Goal: Task Accomplishment & Management: Manage account settings

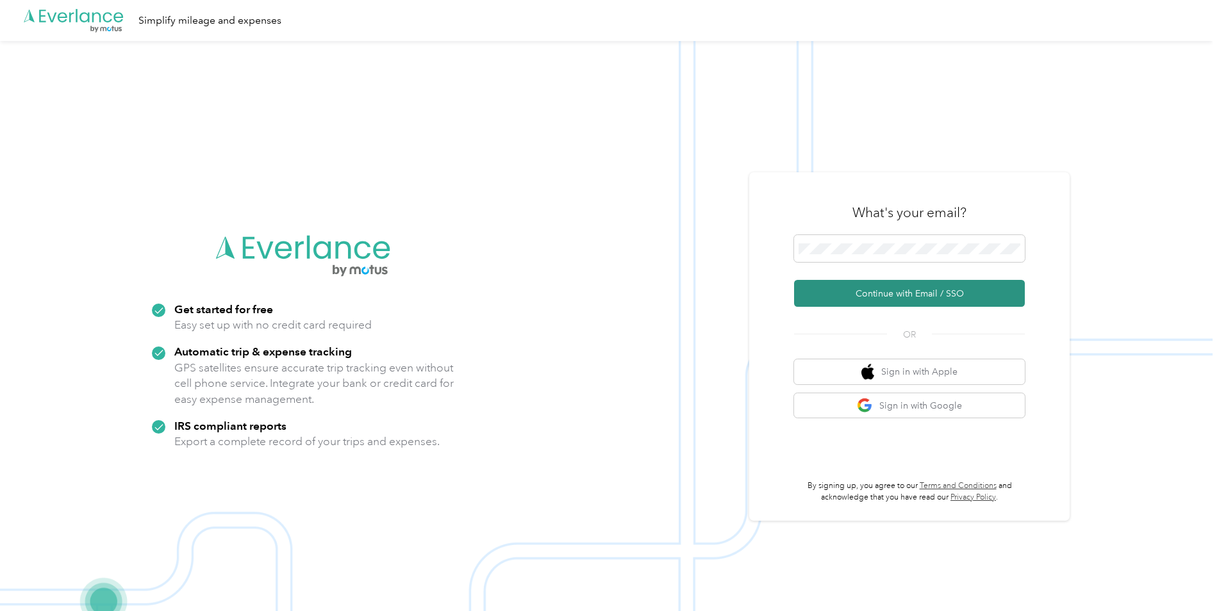
click at [883, 298] on button "Continue with Email / SSO" at bounding box center [909, 293] width 231 height 27
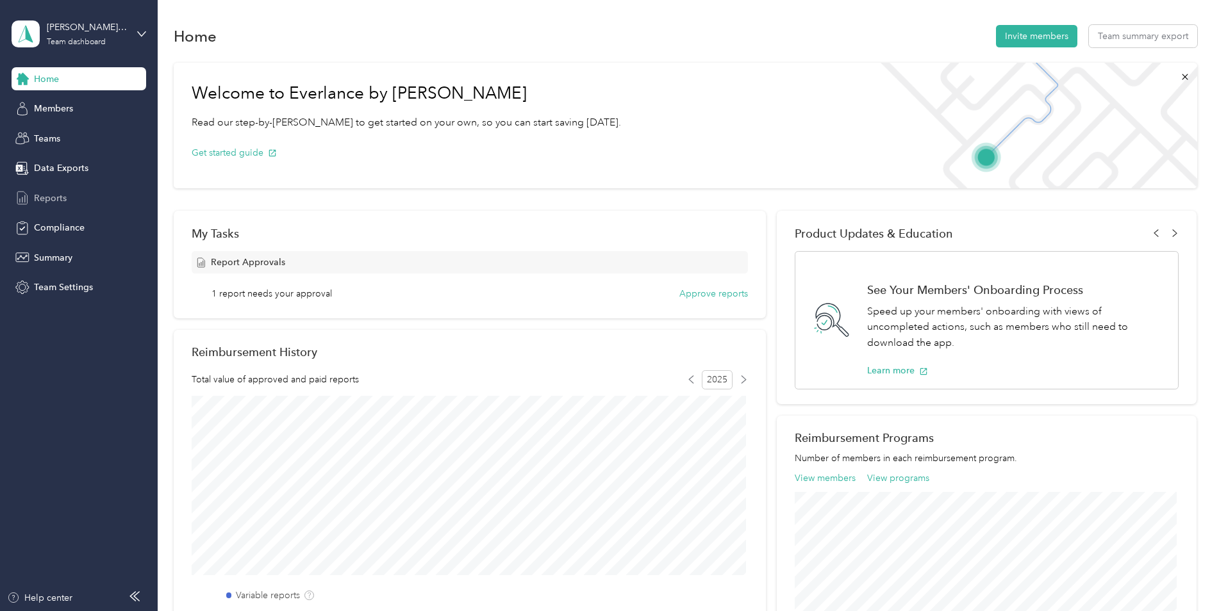
click at [46, 192] on span "Reports" at bounding box center [50, 198] width 33 height 13
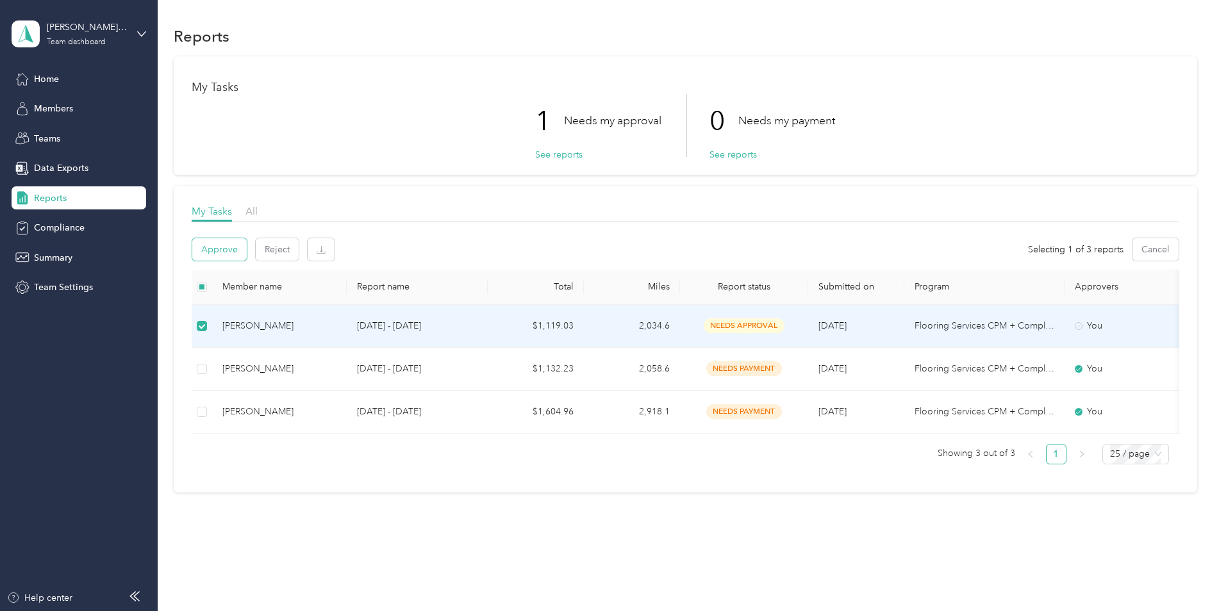
click at [229, 249] on button "Approve" at bounding box center [219, 249] width 54 height 22
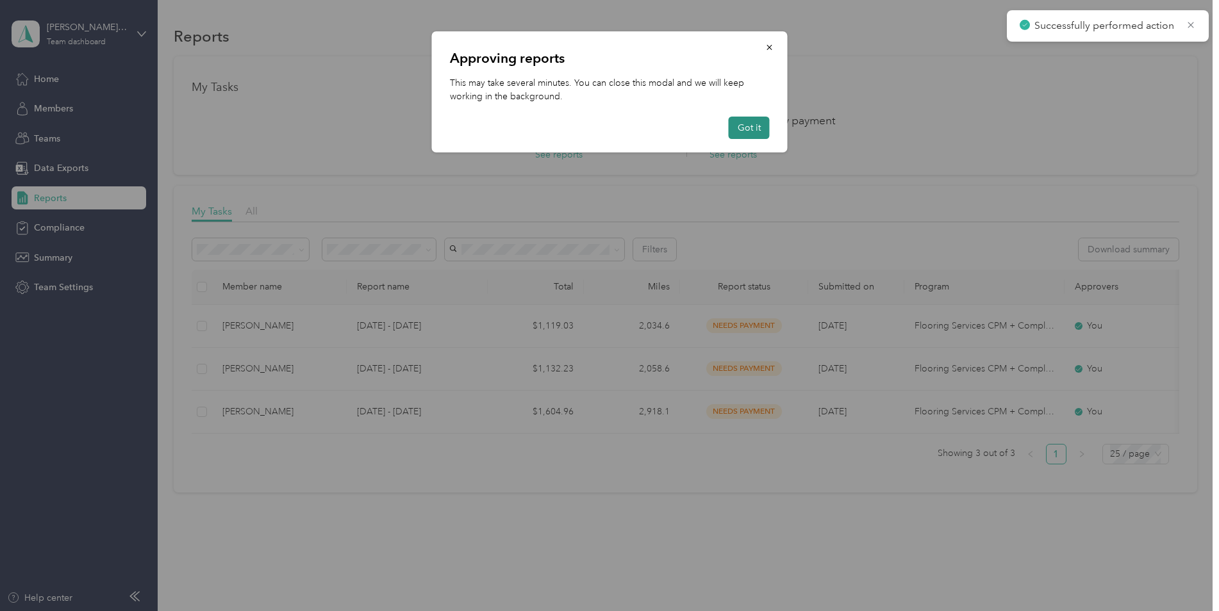
click at [743, 129] on button "Got it" at bounding box center [749, 128] width 41 height 22
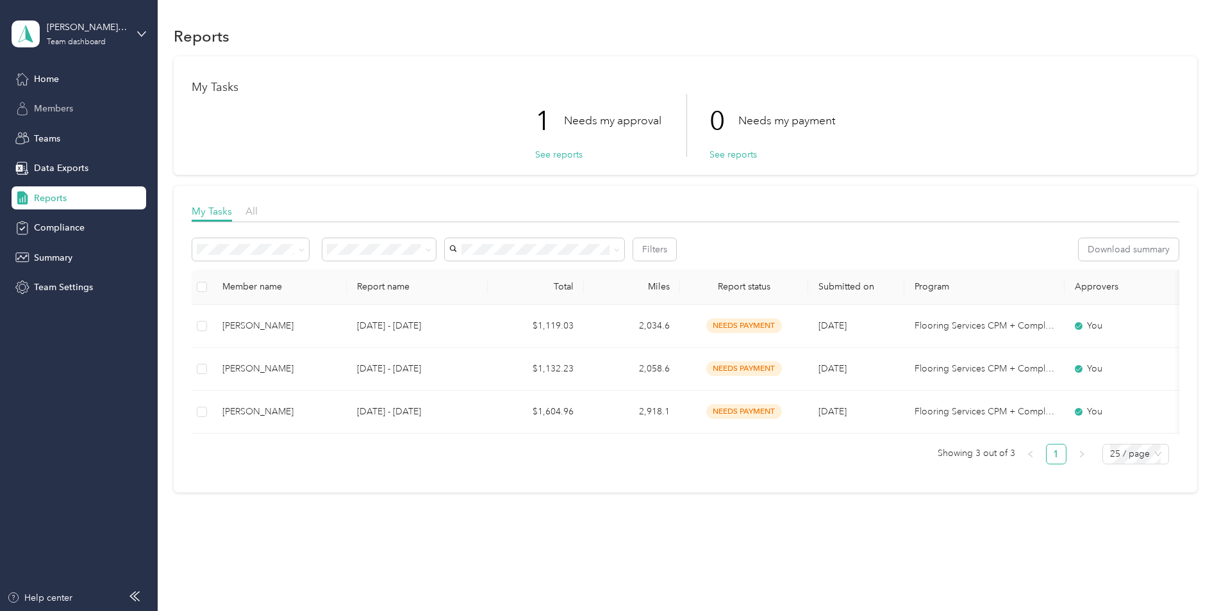
click at [49, 106] on span "Members" at bounding box center [53, 108] width 39 height 13
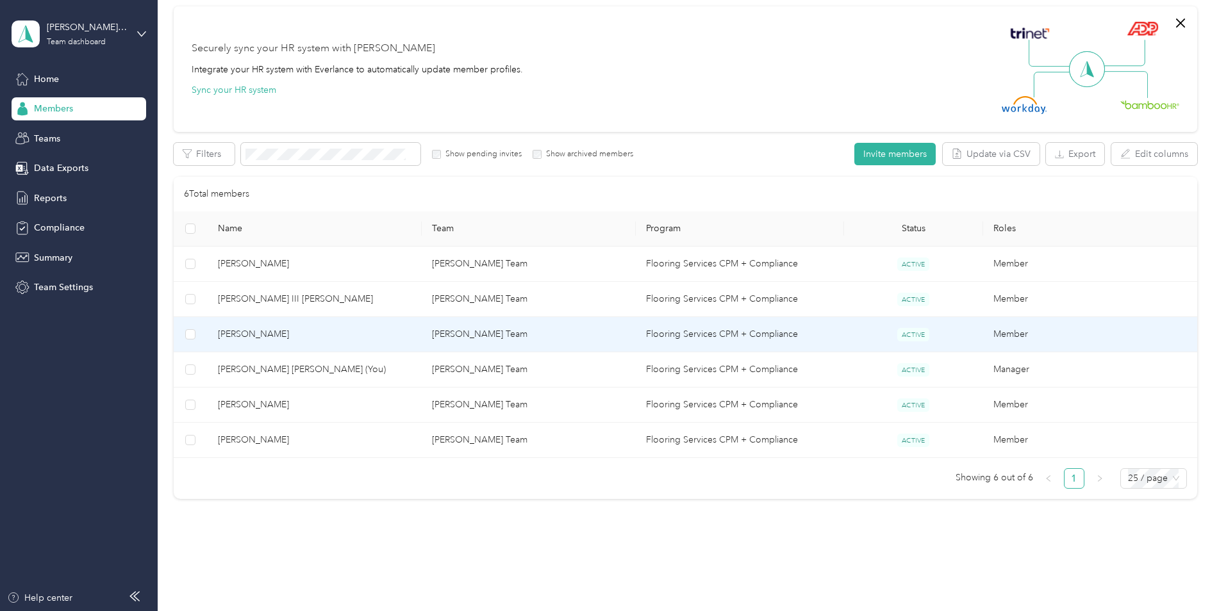
scroll to position [128, 0]
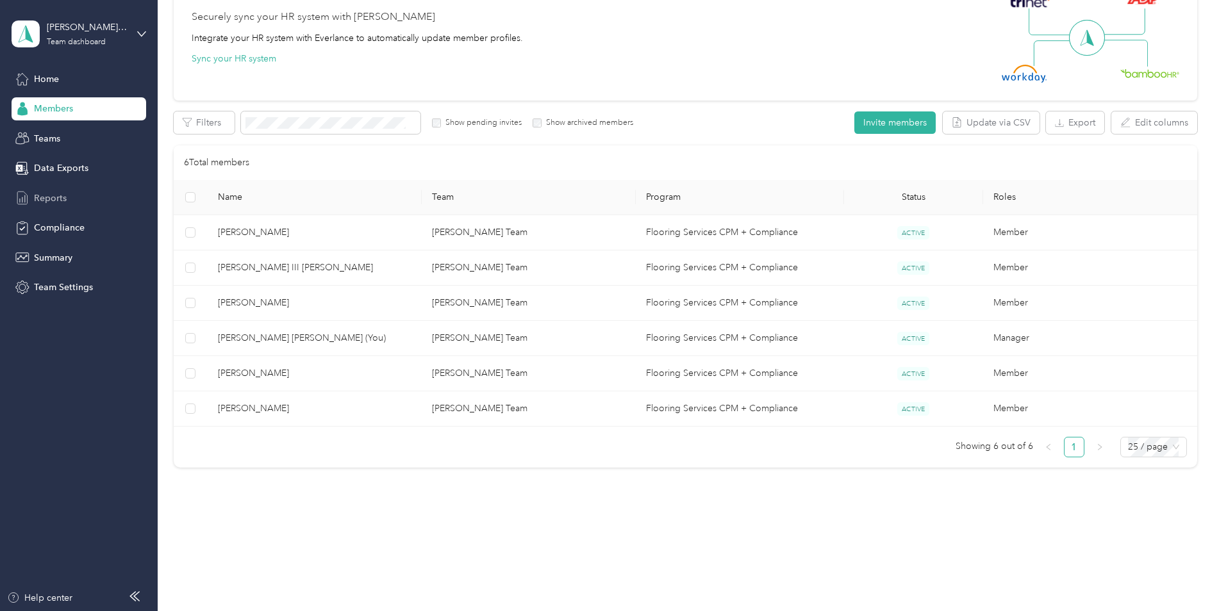
click at [48, 197] on span "Reports" at bounding box center [50, 198] width 33 height 13
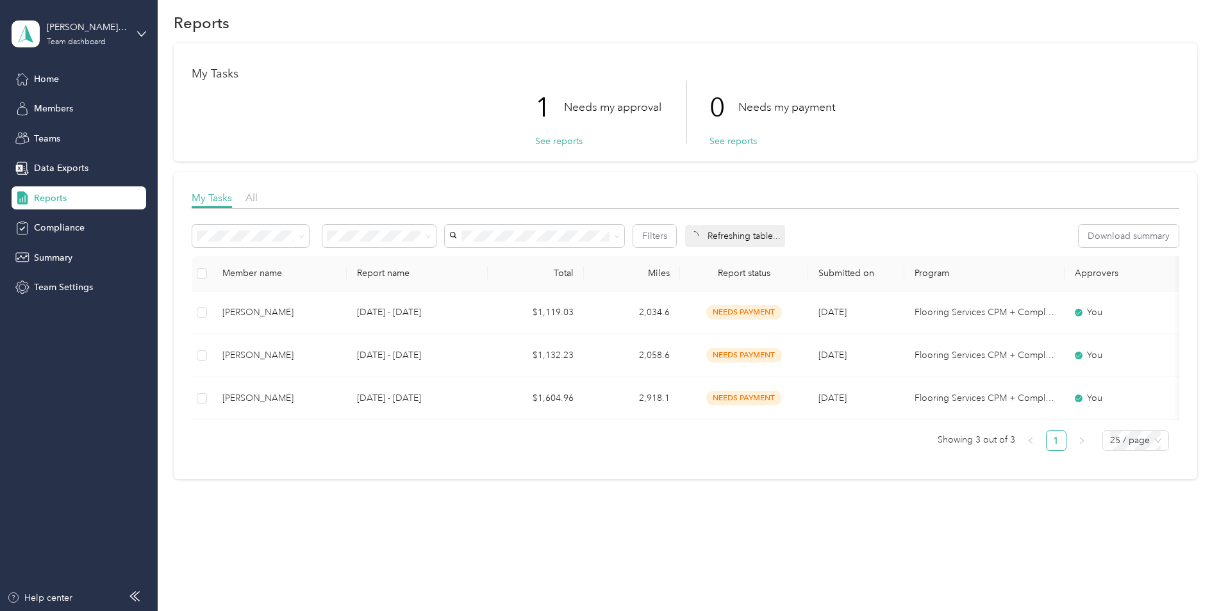
scroll to position [23, 0]
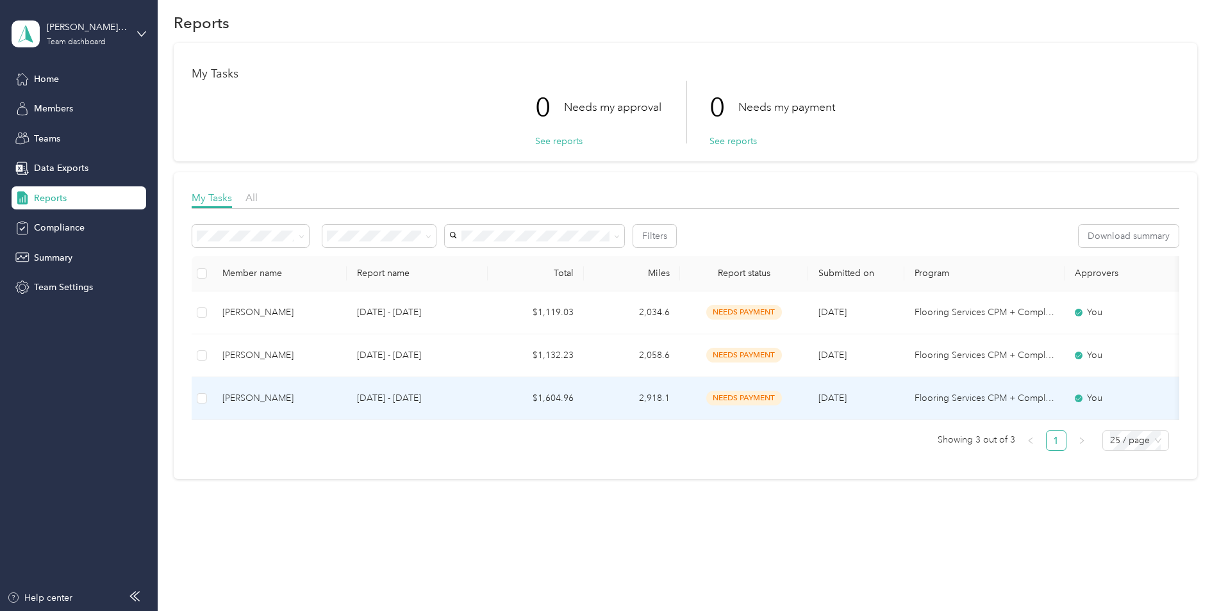
click at [374, 392] on p "[DATE] - [DATE]" at bounding box center [417, 399] width 120 height 14
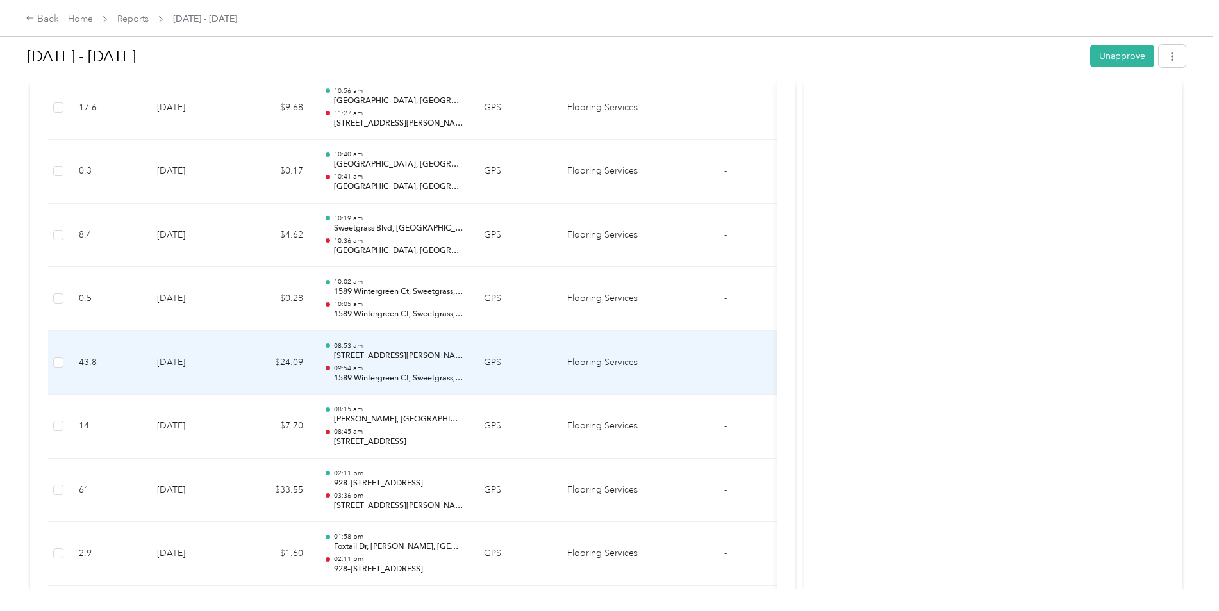
scroll to position [833, 0]
click at [365, 363] on div "08:15 am [PERSON_NAME], [GEOGRAPHIC_DATA] 08:45 am [STREET_ADDRESS]" at bounding box center [398, 362] width 129 height 43
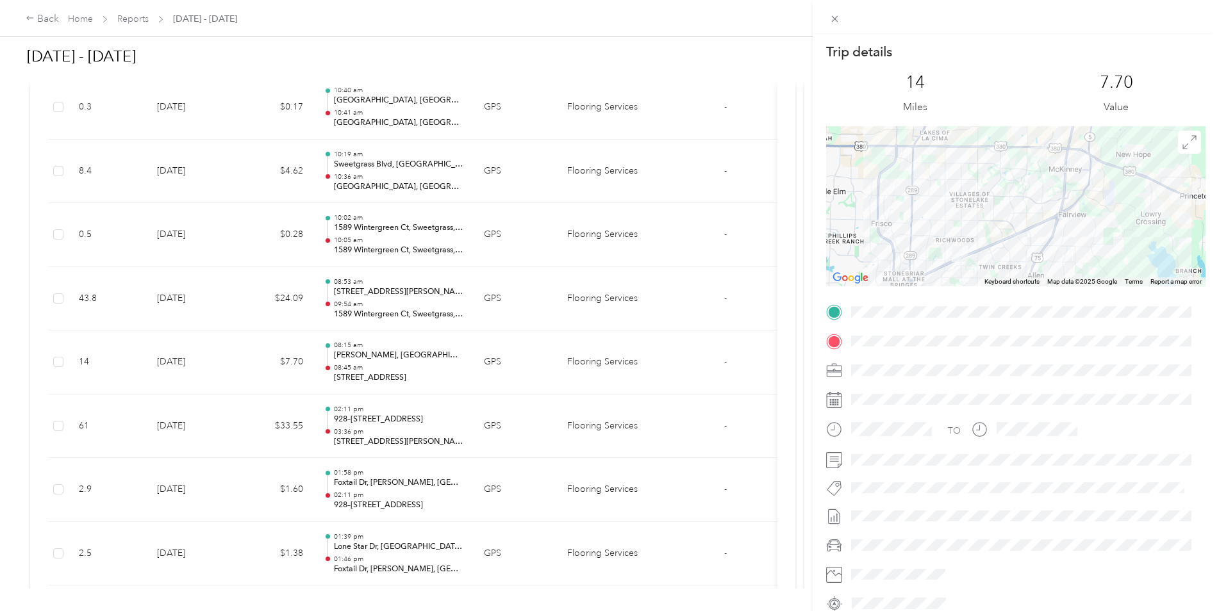
click at [525, 386] on div "Trip details This trip cannot be edited because it is either under review, appr…" at bounding box center [609, 305] width 1219 height 611
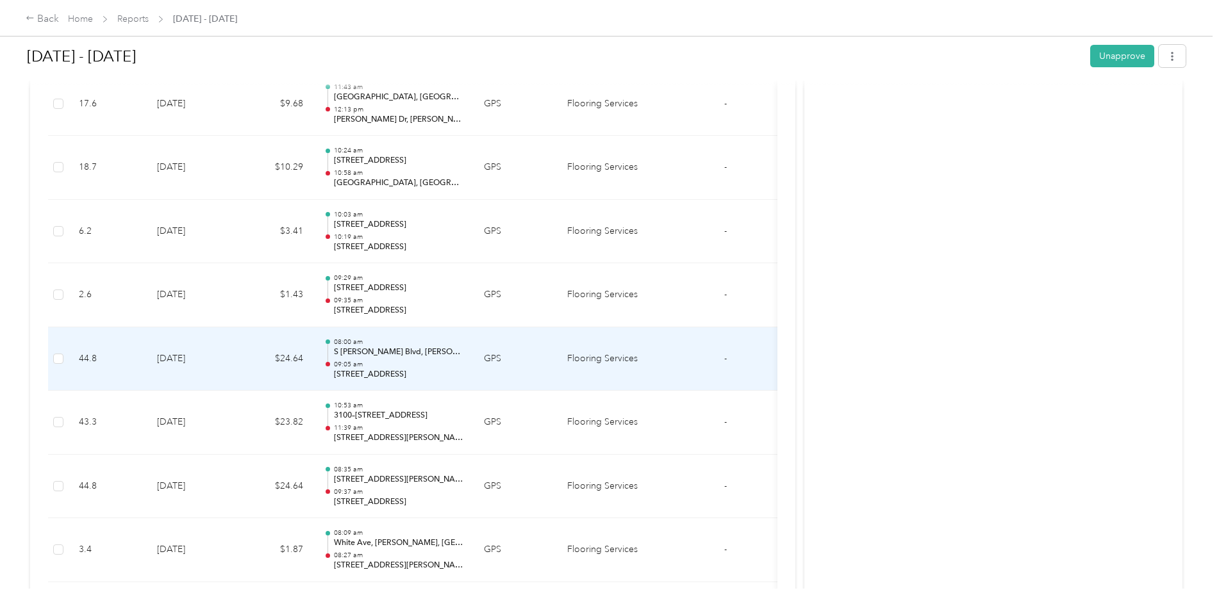
scroll to position [1602, 0]
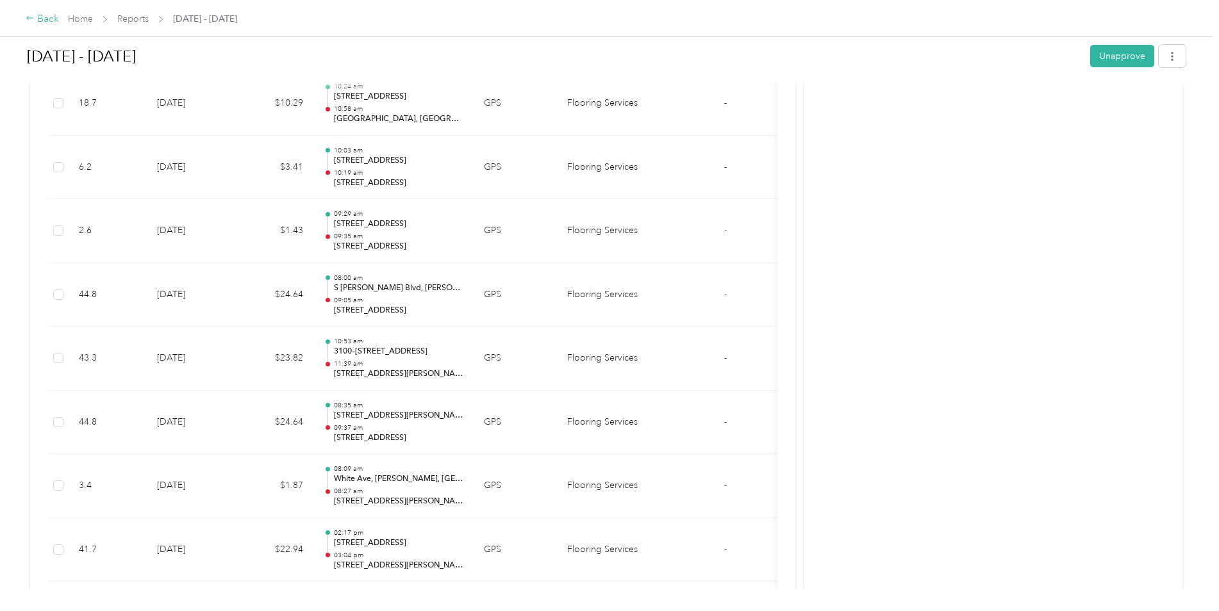
click at [37, 16] on div "Back" at bounding box center [42, 19] width 33 height 15
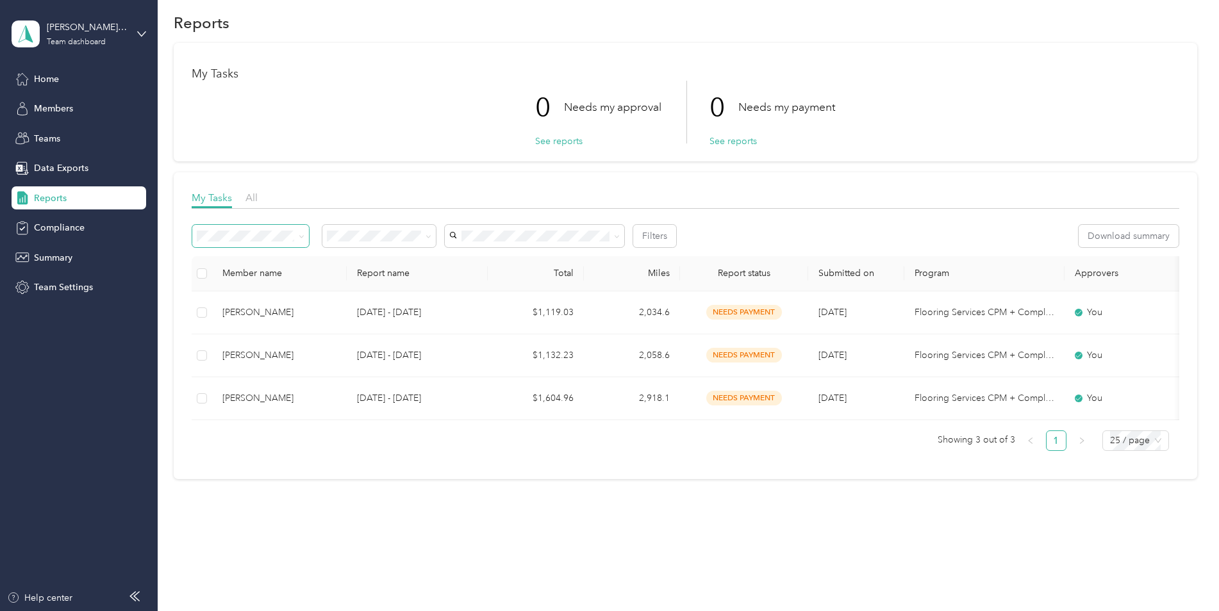
click at [304, 228] on span at bounding box center [250, 236] width 117 height 22
click at [301, 234] on icon at bounding box center [302, 237] width 6 height 6
click at [279, 463] on div "My Tasks All Filters Download summary Member name Report name Total Miles Repor…" at bounding box center [686, 325] width 1024 height 307
click at [44, 137] on span "Teams" at bounding box center [47, 138] width 26 height 13
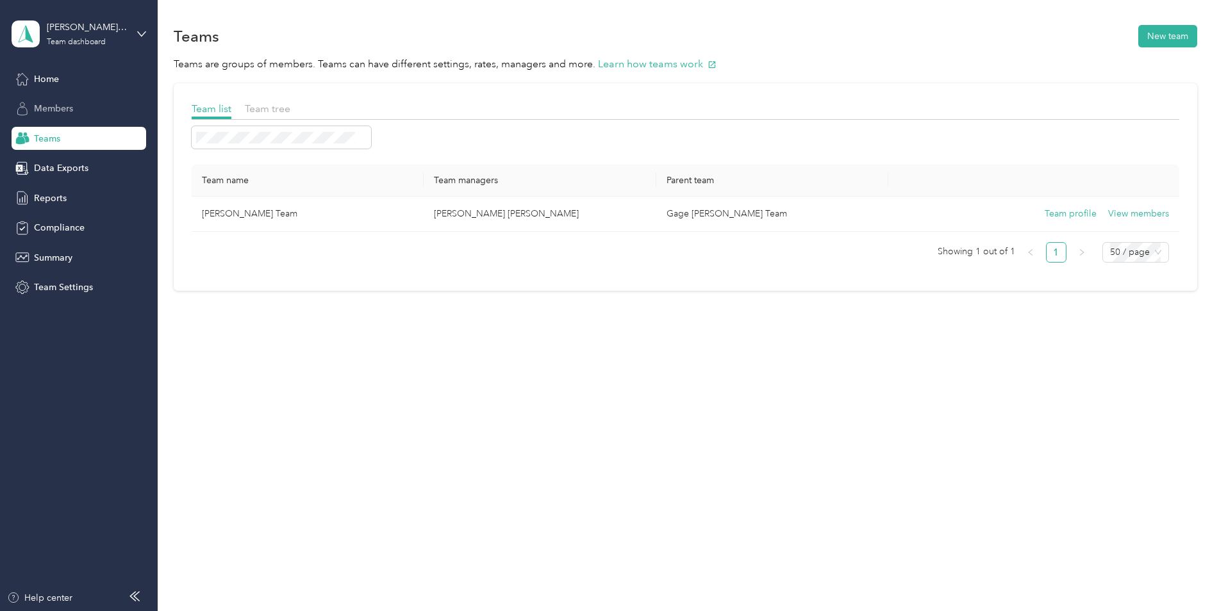
click at [46, 112] on span "Members" at bounding box center [53, 108] width 39 height 13
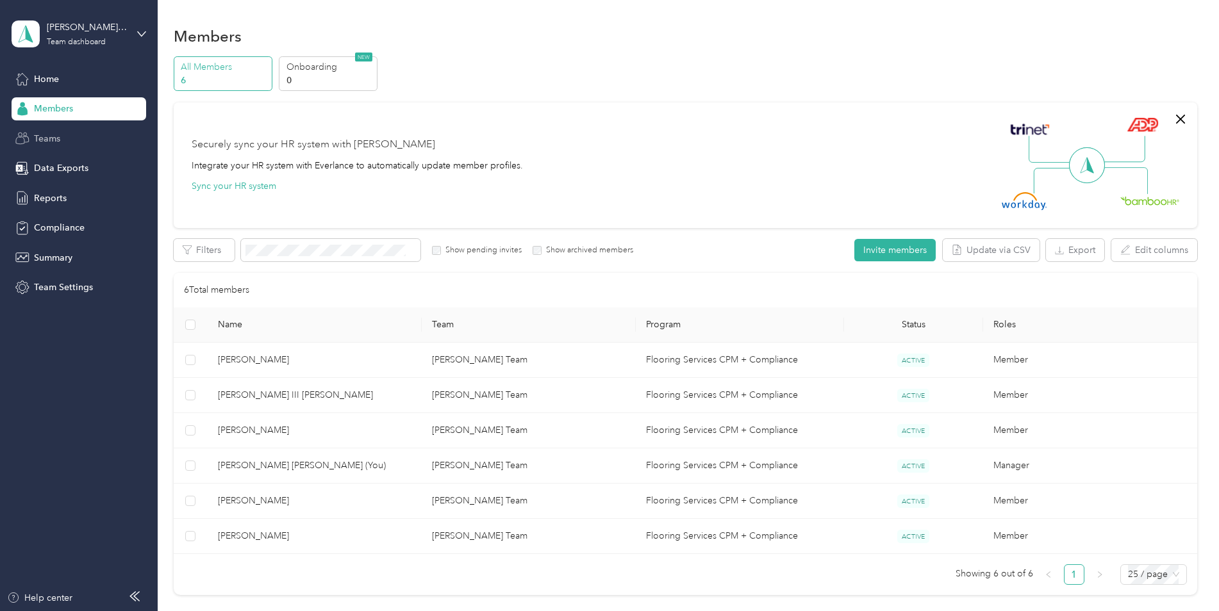
click at [53, 133] on span "Teams" at bounding box center [47, 138] width 26 height 13
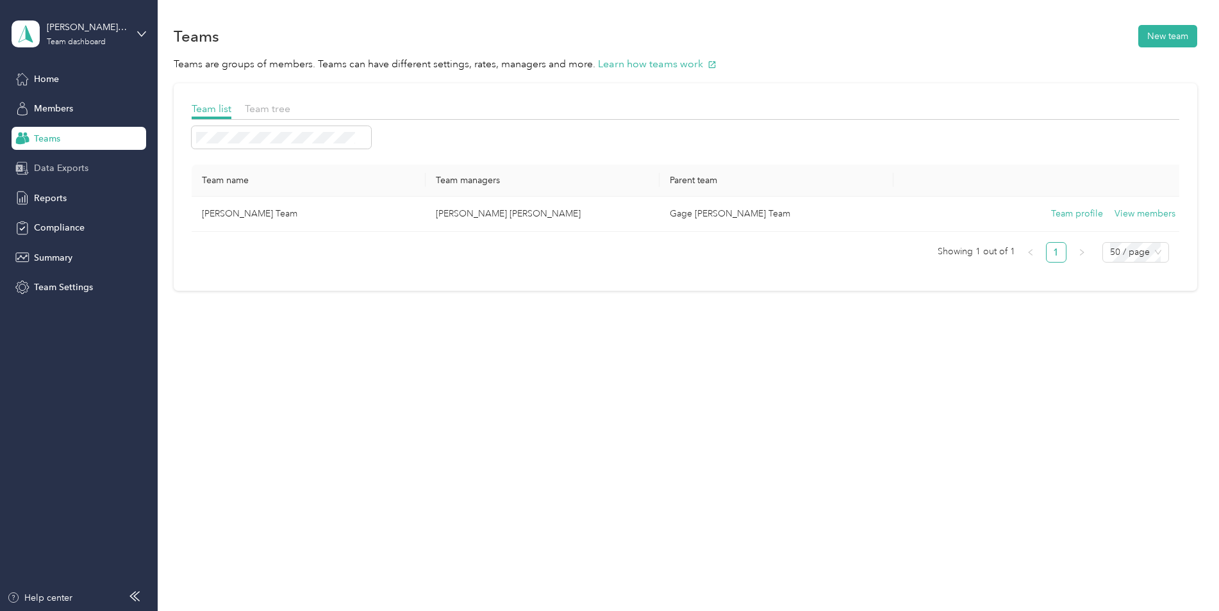
click at [46, 166] on span "Data Exports" at bounding box center [61, 168] width 54 height 13
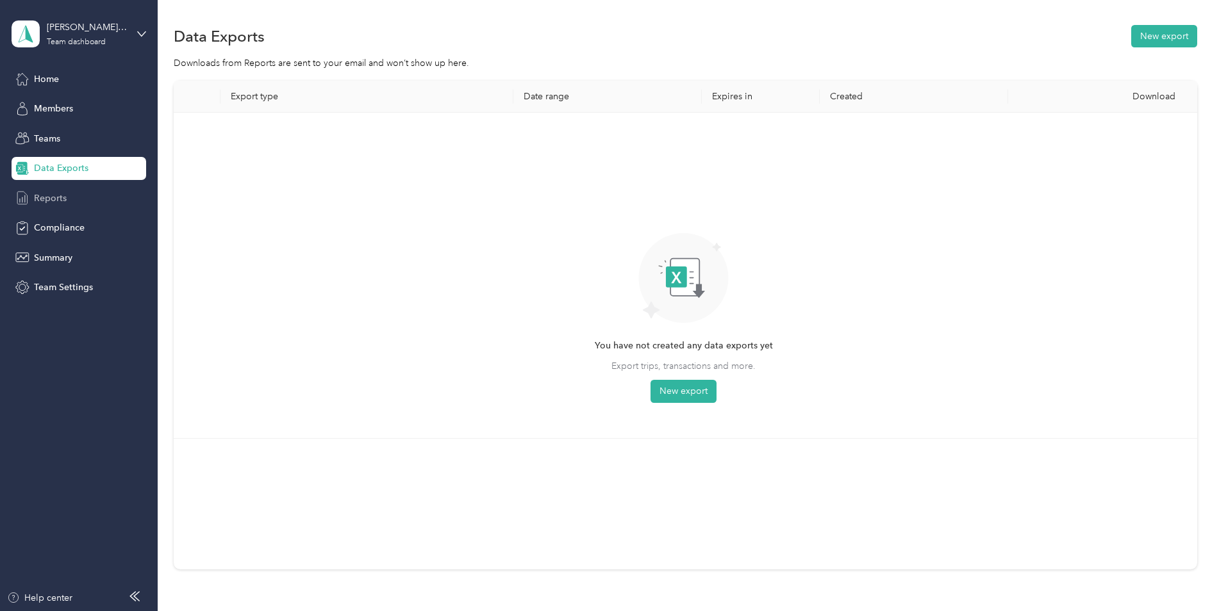
click at [52, 200] on span "Reports" at bounding box center [50, 198] width 33 height 13
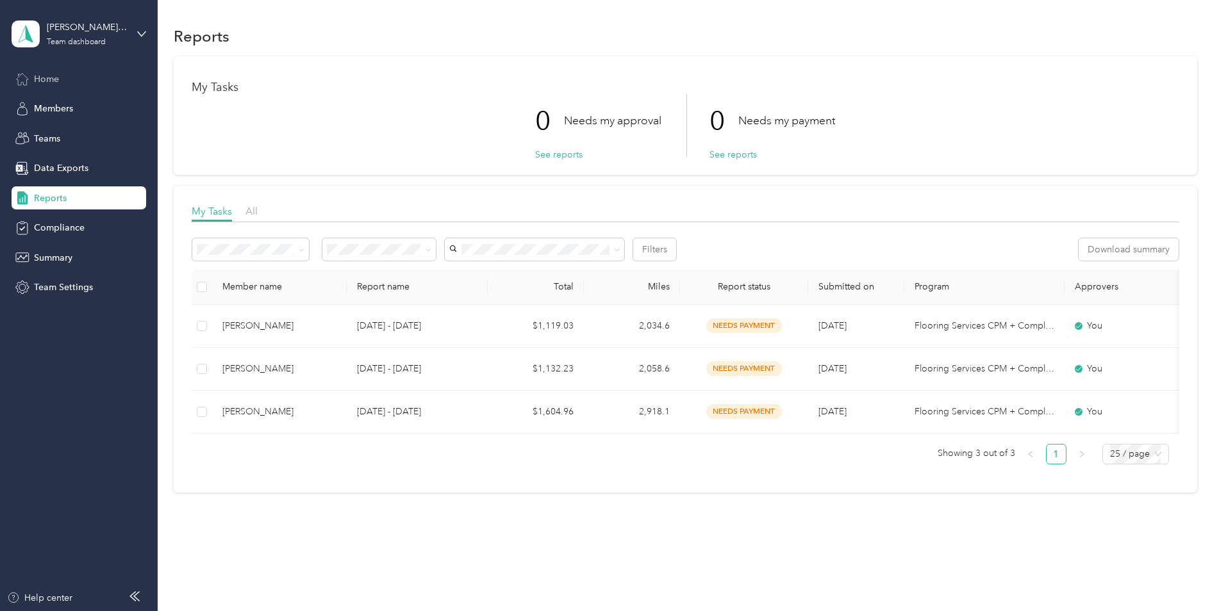
click at [83, 79] on div "Home" at bounding box center [79, 78] width 135 height 23
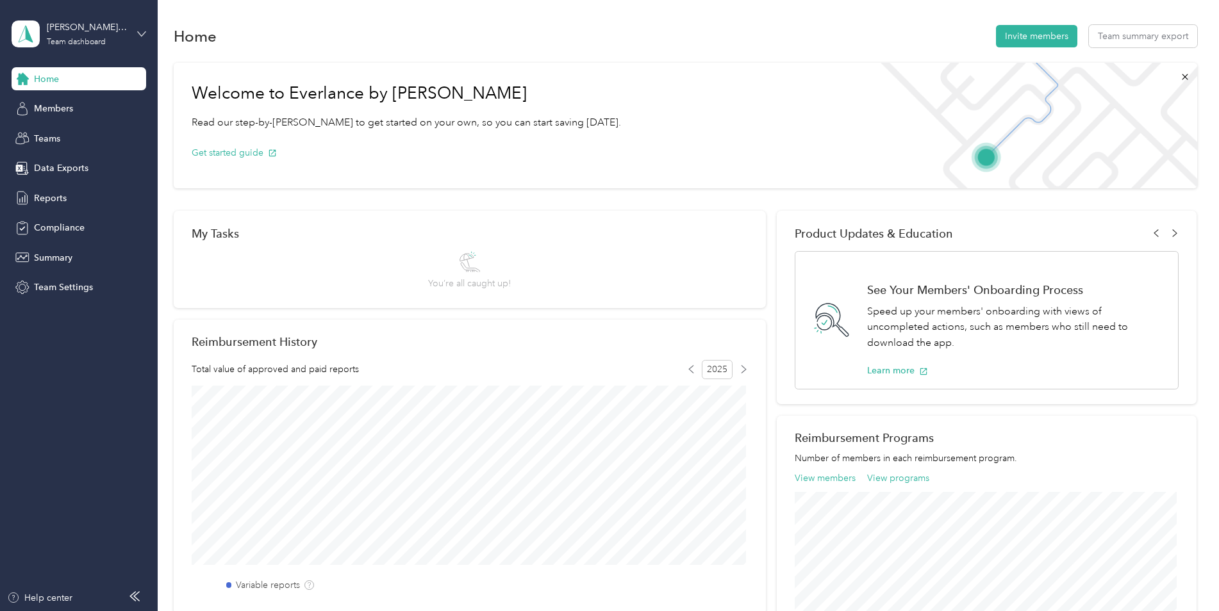
click at [138, 35] on icon at bounding box center [141, 33] width 9 height 9
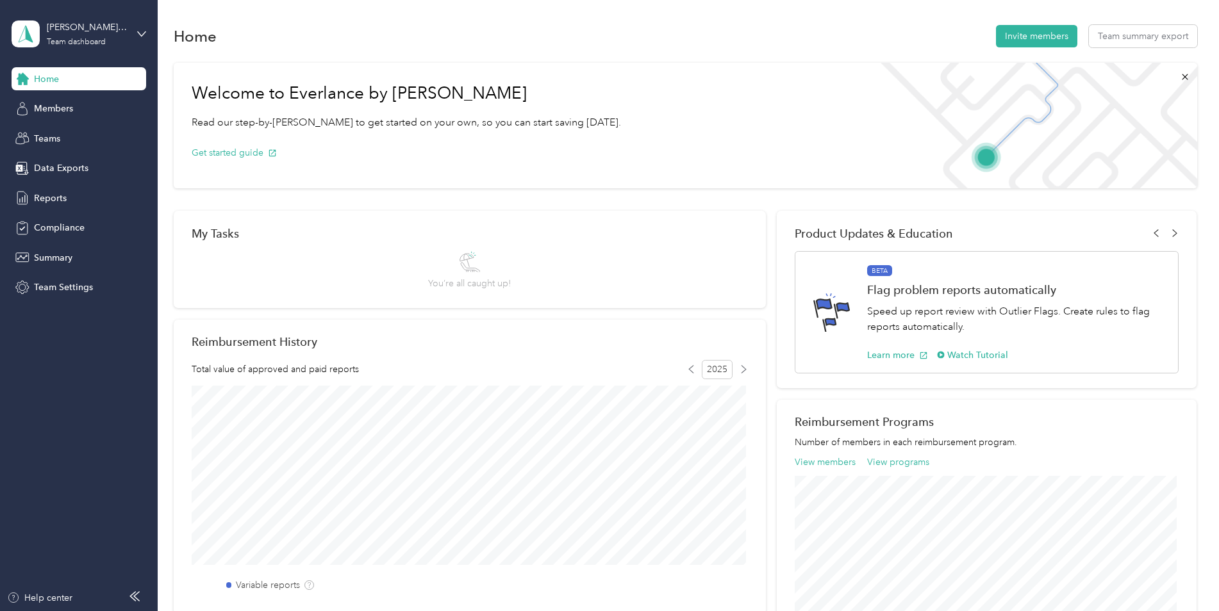
click at [65, 165] on div "Log out" at bounding box center [147, 164] width 252 height 22
